Goal: Find specific page/section: Find specific page/section

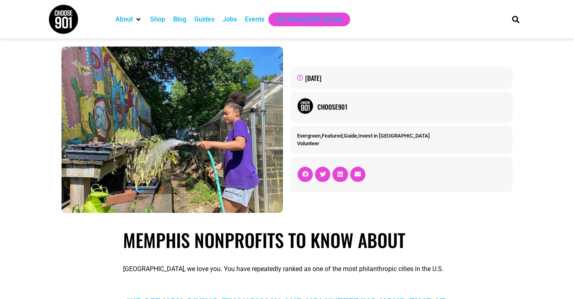
click at [231, 22] on div "Jobs" at bounding box center [230, 20] width 14 height 10
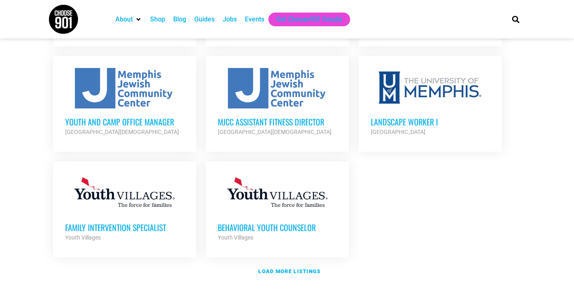
scroll to position [936, 0]
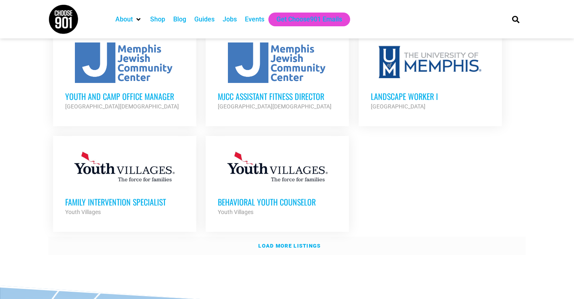
click at [313, 237] on link "Load more listings" at bounding box center [287, 246] width 478 height 19
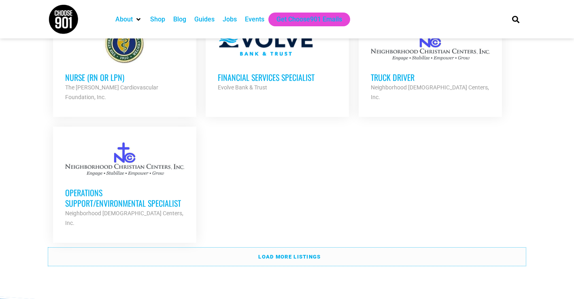
scroll to position [1765, 0]
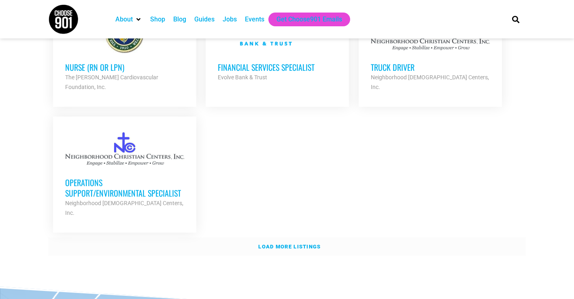
click at [339, 238] on link "Load more listings" at bounding box center [287, 247] width 478 height 19
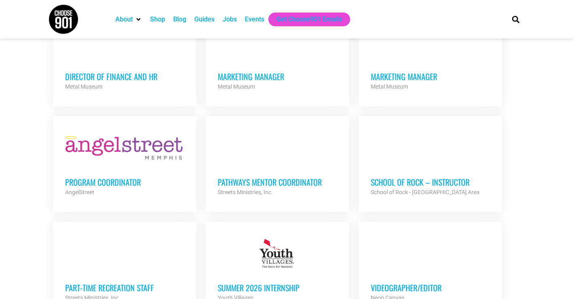
scroll to position [1893, 0]
